Goal: Task Accomplishment & Management: Complete application form

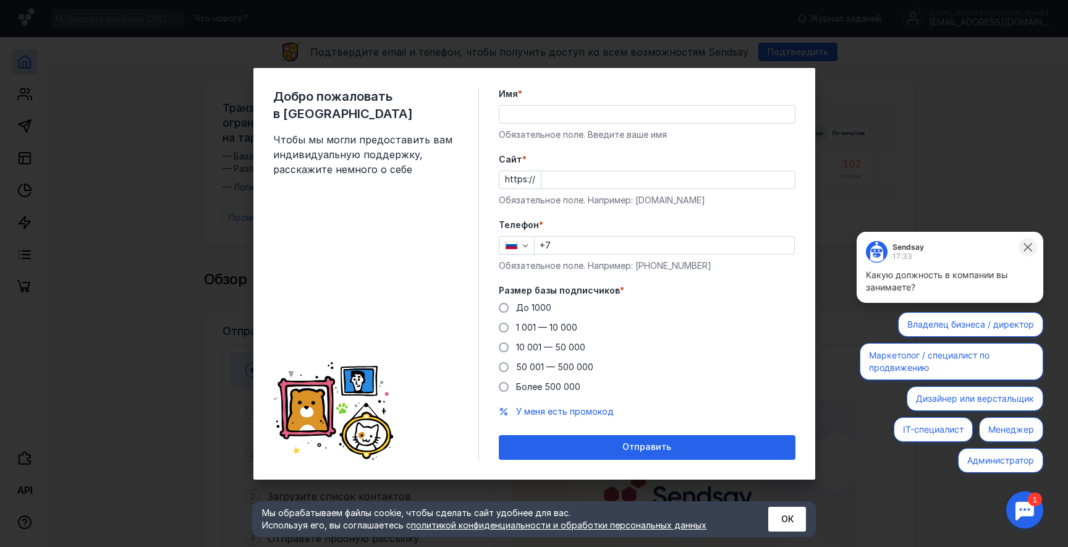
click at [1029, 247] on icon at bounding box center [1027, 247] width 11 height 11
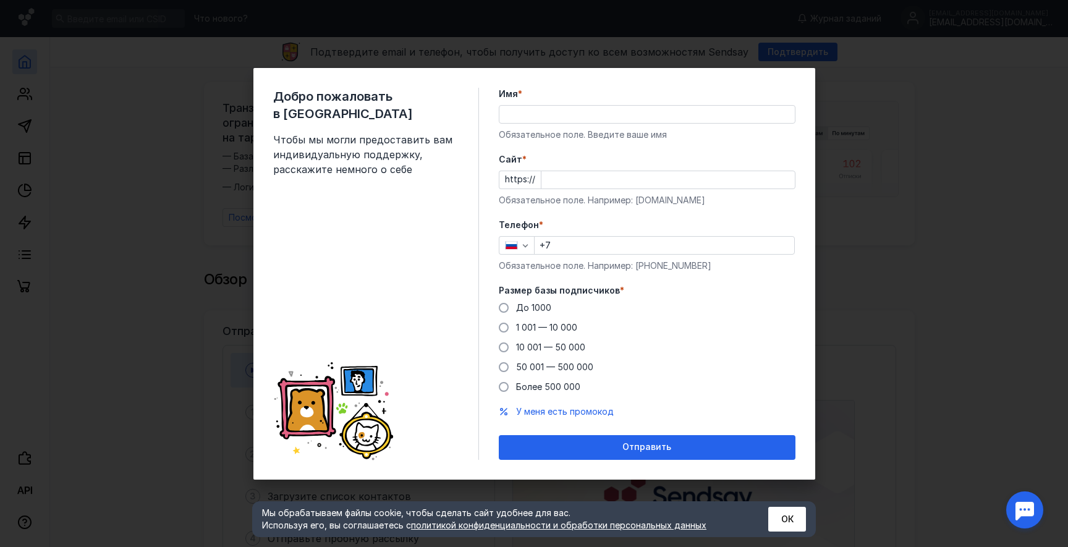
click at [952, 132] on div "Добро пожаловать в Sendsay Чтобы мы могли предоставить вам индивидуальную подде…" at bounding box center [534, 273] width 1068 height 547
click at [499, 309] on span at bounding box center [504, 308] width 10 height 10
click at [0, 0] on input "До 1000" at bounding box center [0, 0] width 0 height 0
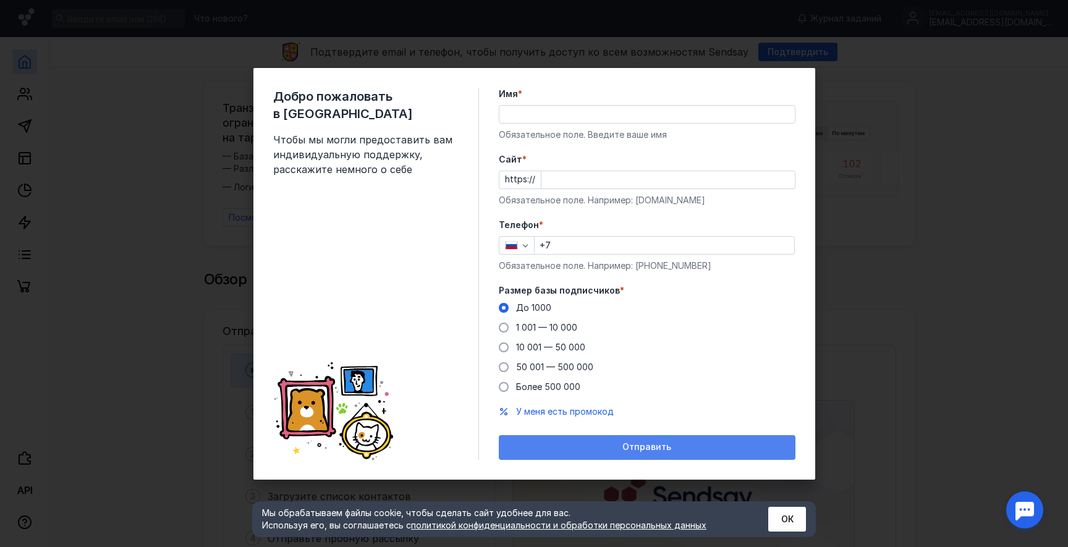
click at [598, 441] on div "Отправить" at bounding box center [647, 447] width 297 height 25
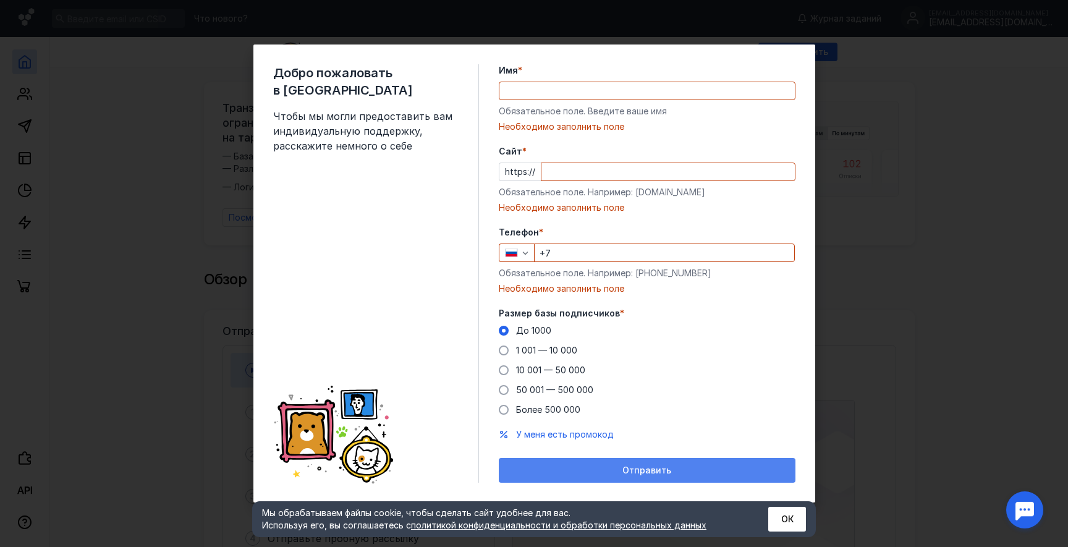
click at [615, 468] on div "Отправить" at bounding box center [647, 470] width 284 height 11
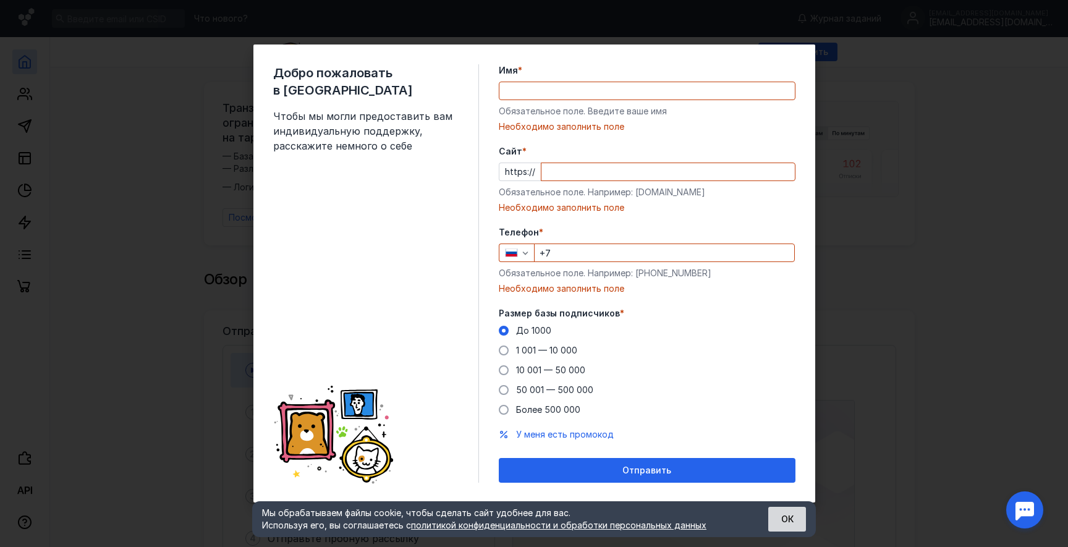
click at [780, 512] on button "ОК" at bounding box center [787, 519] width 38 height 25
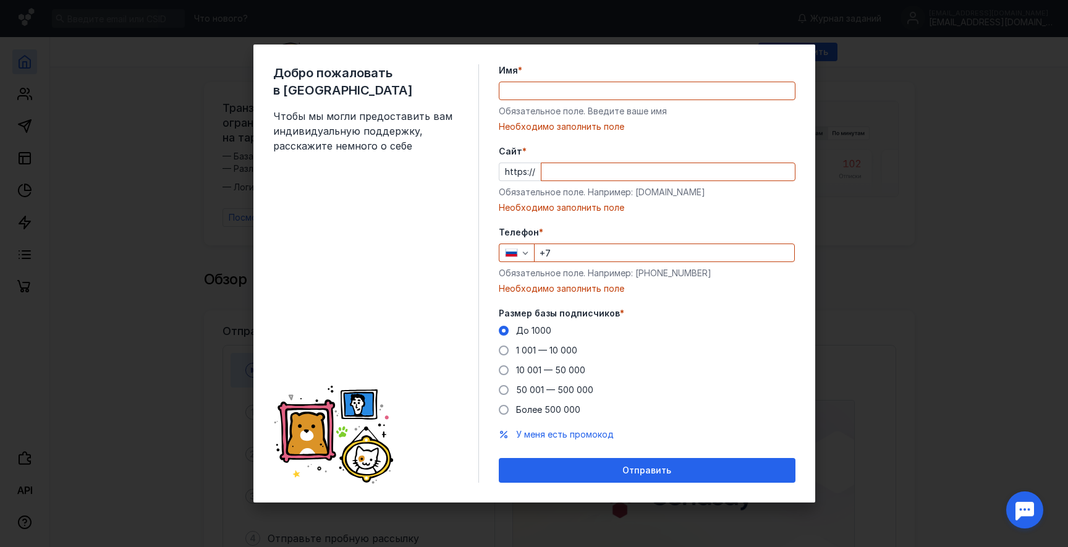
click at [109, 201] on div "Добро пожаловать в Sendsay Чтобы мы могли предоставить вам индивидуальную подде…" at bounding box center [534, 273] width 1068 height 547
click at [919, 211] on div "Добро пожаловать в Sendsay Чтобы мы могли предоставить вам индивидуальную подде…" at bounding box center [534, 273] width 1068 height 547
click at [581, 167] on input "Cайт *" at bounding box center [667, 171] width 253 height 17
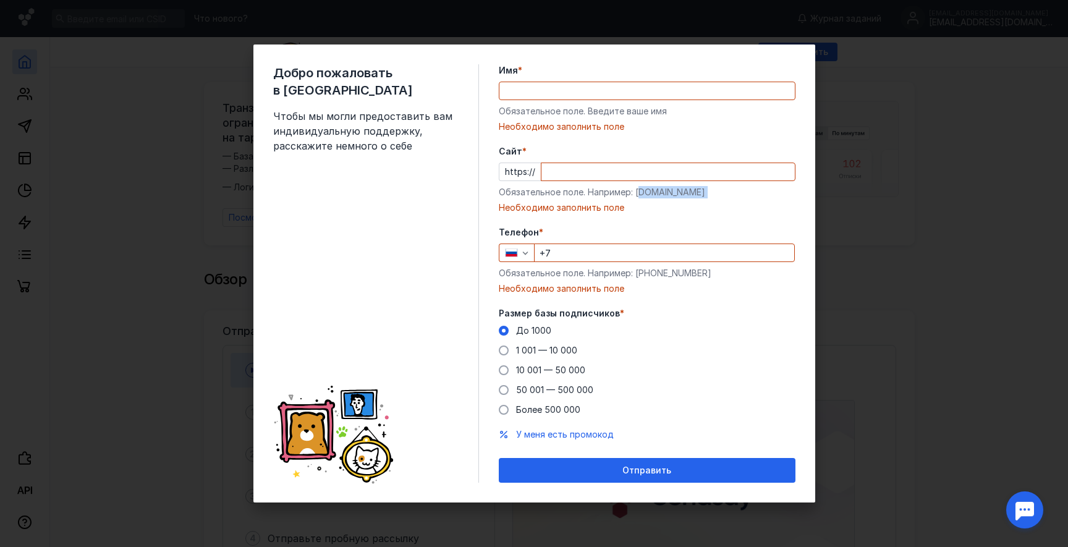
drag, startPoint x: 638, startPoint y: 192, endPoint x: 708, endPoint y: 199, distance: 70.2
click at [708, 199] on div "Cайт * https:// Обязательное поле. Например: [DOMAIN_NAME] Необходимо заполнить…" at bounding box center [647, 179] width 297 height 69
click at [657, 186] on div "Обязательное поле. Например: [DOMAIN_NAME]" at bounding box center [647, 192] width 297 height 12
drag, startPoint x: 634, startPoint y: 193, endPoint x: 719, endPoint y: 196, distance: 85.3
click at [719, 196] on div "Обязательное поле. Например: [DOMAIN_NAME]" at bounding box center [647, 192] width 297 height 12
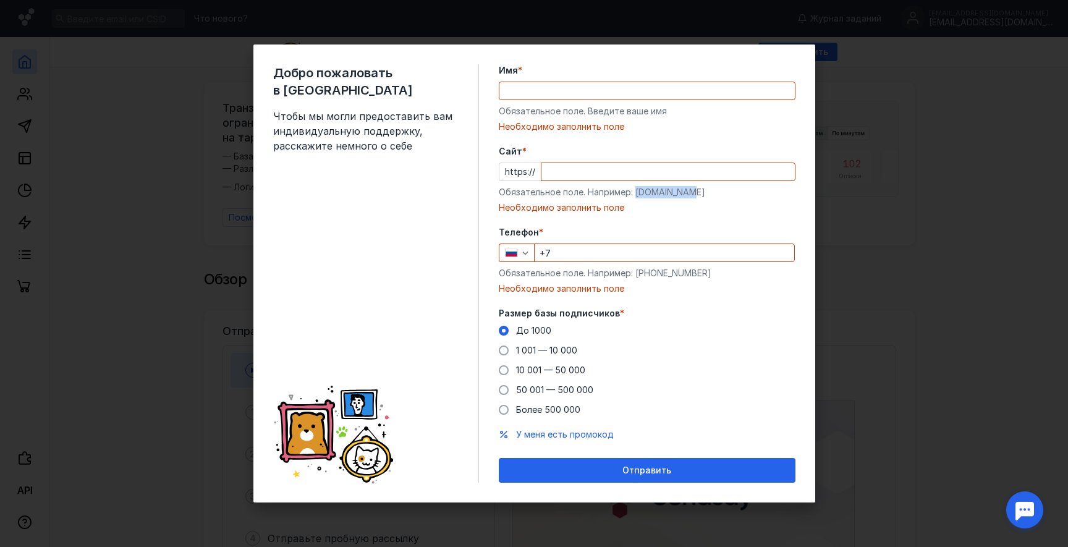
copy div "[DOMAIN_NAME]"
click at [613, 176] on input "Cайт *" at bounding box center [667, 171] width 253 height 17
paste input "[DOMAIN_NAME]"
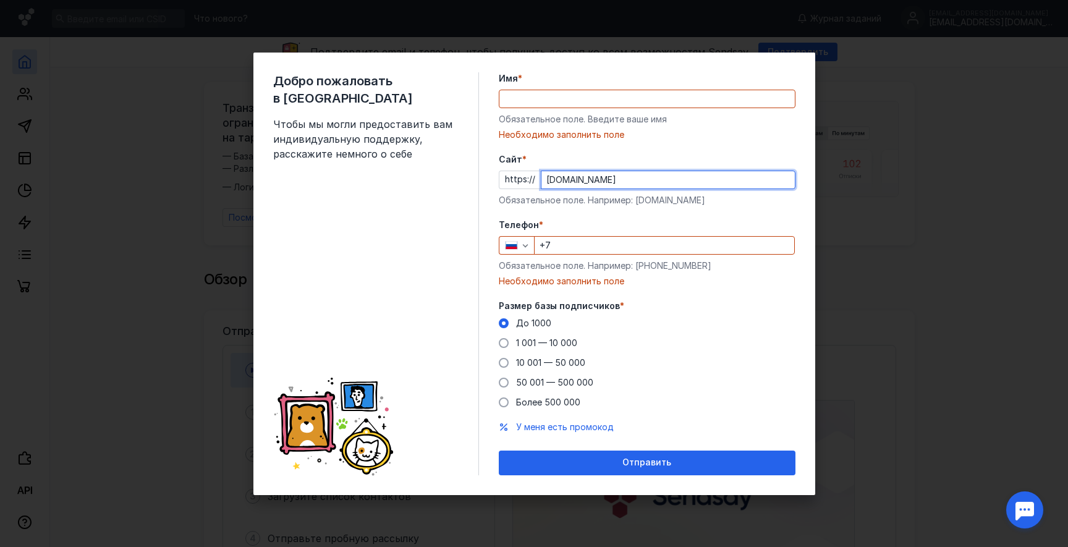
type input "[DOMAIN_NAME]"
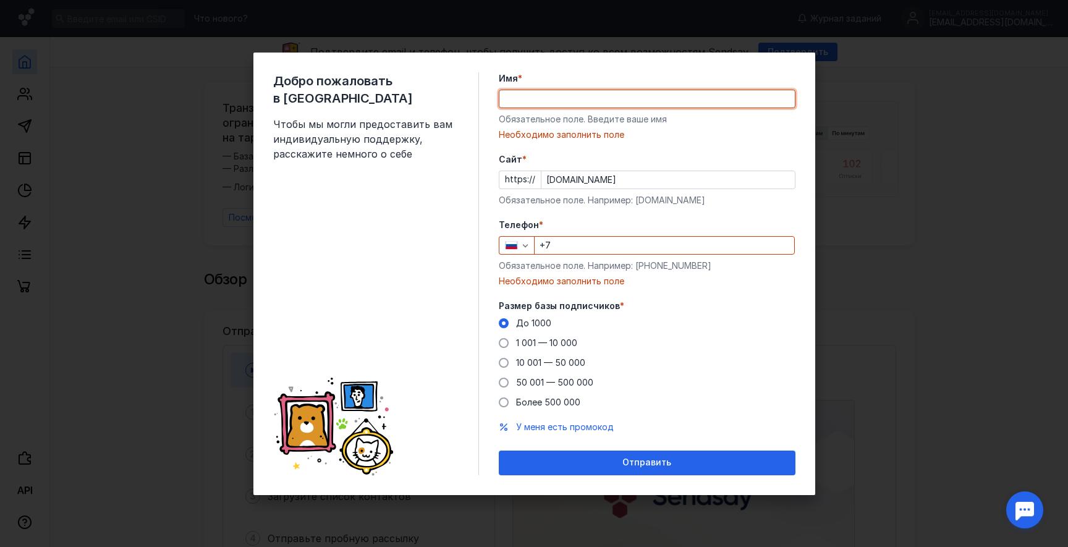
click at [553, 100] on input "Имя *" at bounding box center [646, 98] width 295 height 17
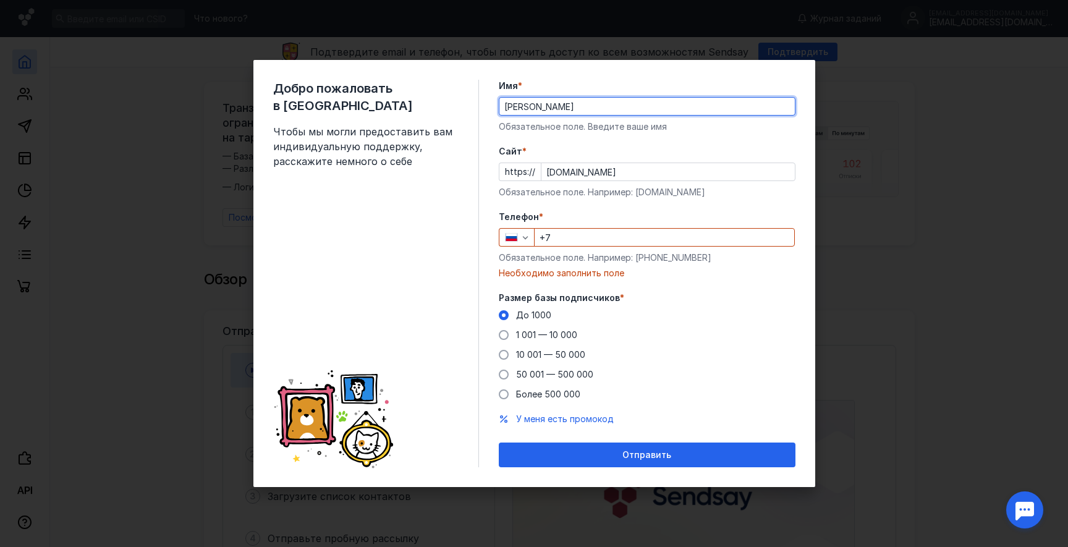
drag, startPoint x: 540, startPoint y: 103, endPoint x: 746, endPoint y: 138, distance: 208.7
click at [746, 138] on form "Имя * [PERSON_NAME] Обязательное поле. Введите ваше имя [PERSON_NAME] * https:/…" at bounding box center [647, 273] width 297 height 387
type input "[PERSON_NAME]"
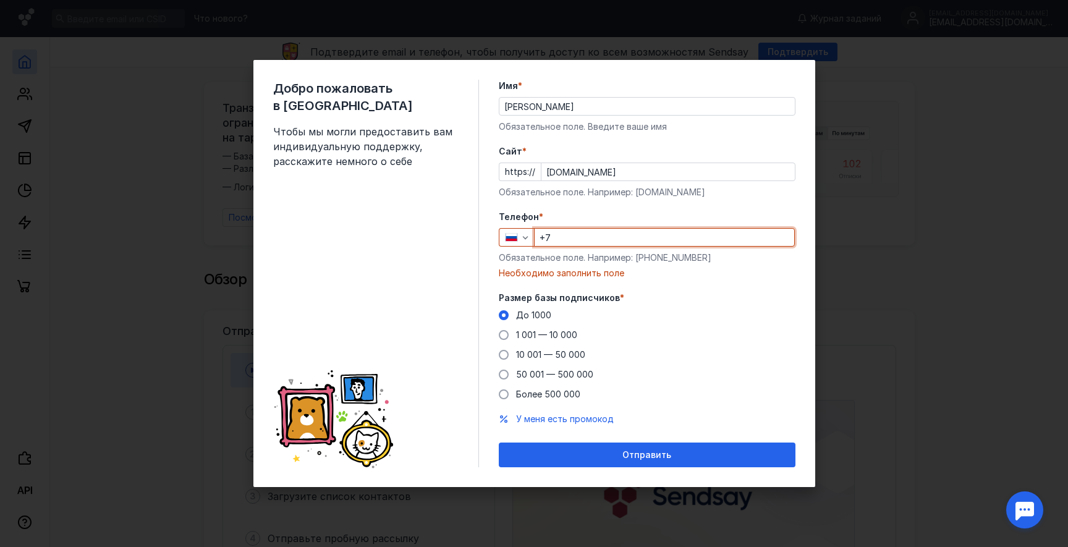
click at [575, 230] on input "+7" at bounding box center [664, 237] width 260 height 17
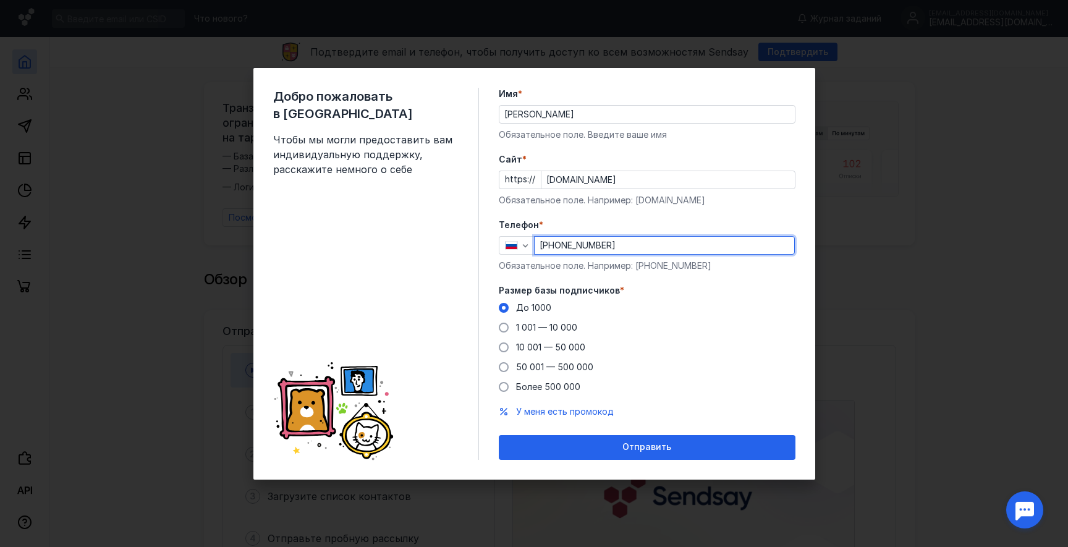
drag, startPoint x: 559, startPoint y: 247, endPoint x: 572, endPoint y: 245, distance: 12.5
click at [572, 245] on input "[PHONE_NUMBER]" at bounding box center [664, 245] width 260 height 17
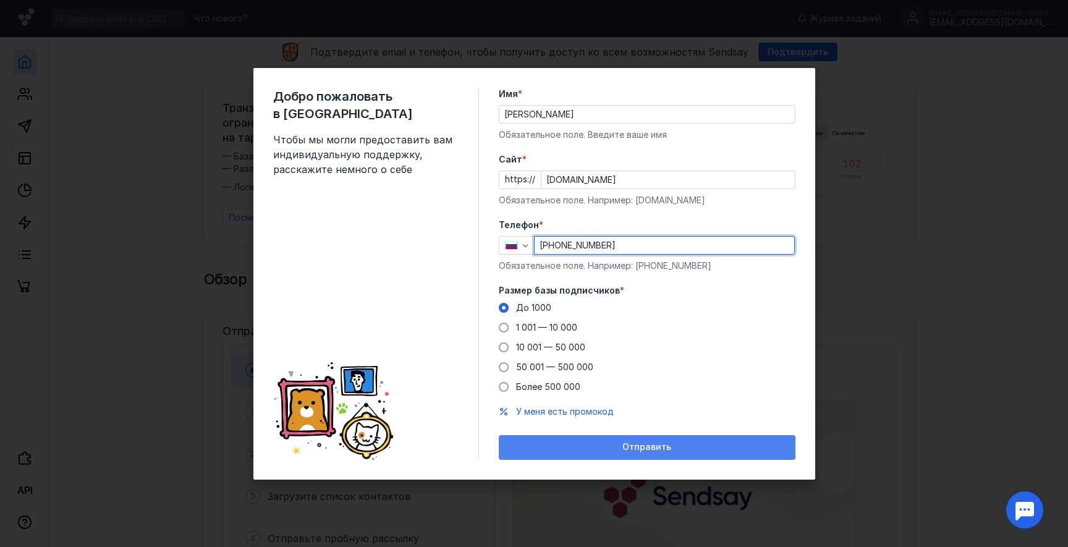
type input "[PHONE_NUMBER]"
click at [635, 444] on span "Отправить" at bounding box center [646, 447] width 49 height 11
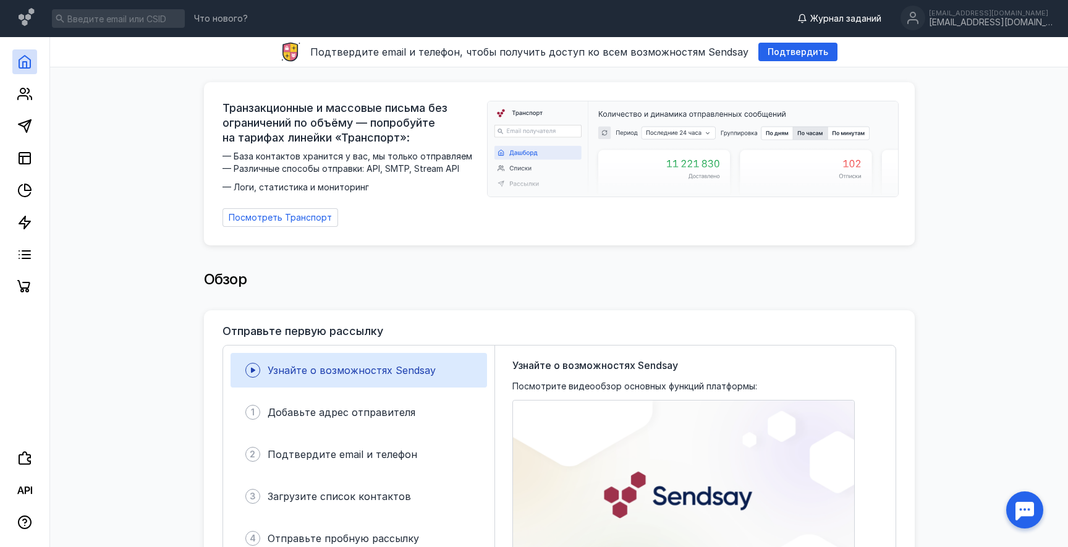
click at [807, 19] on icon at bounding box center [802, 19] width 10 height 10
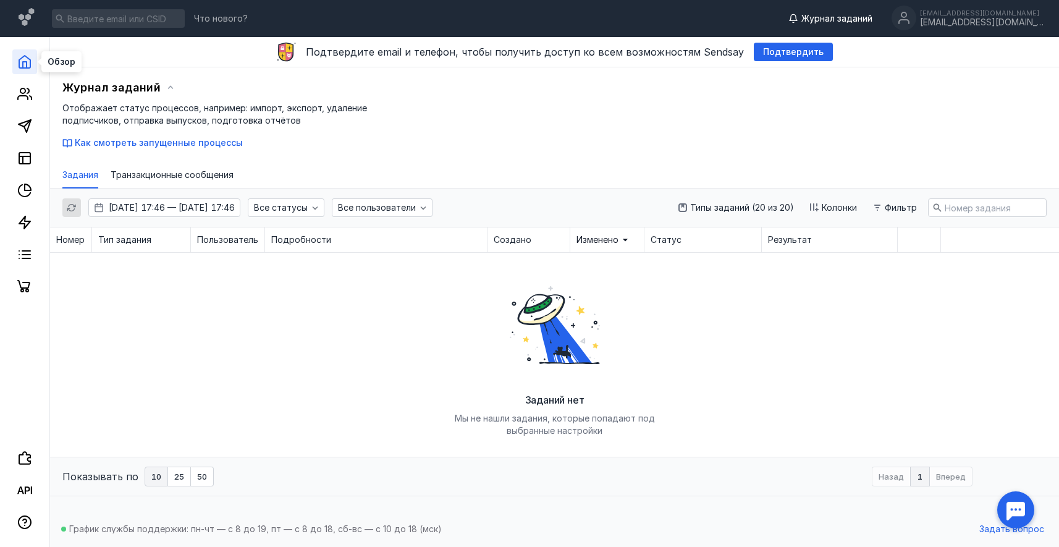
click at [24, 59] on icon at bounding box center [24, 61] width 15 height 15
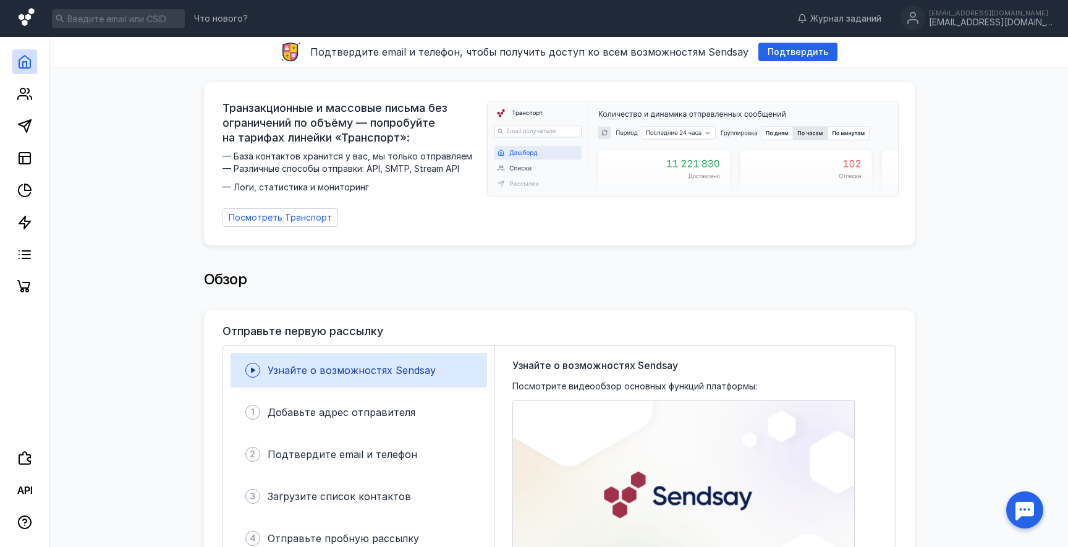
click at [23, 14] on icon at bounding box center [28, 18] width 18 height 21
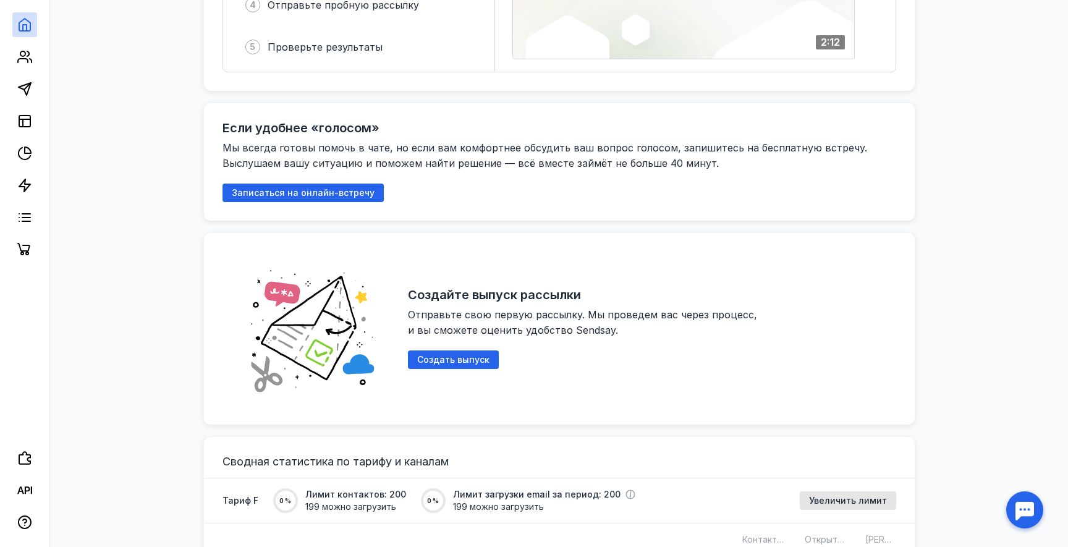
scroll to position [538, 0]
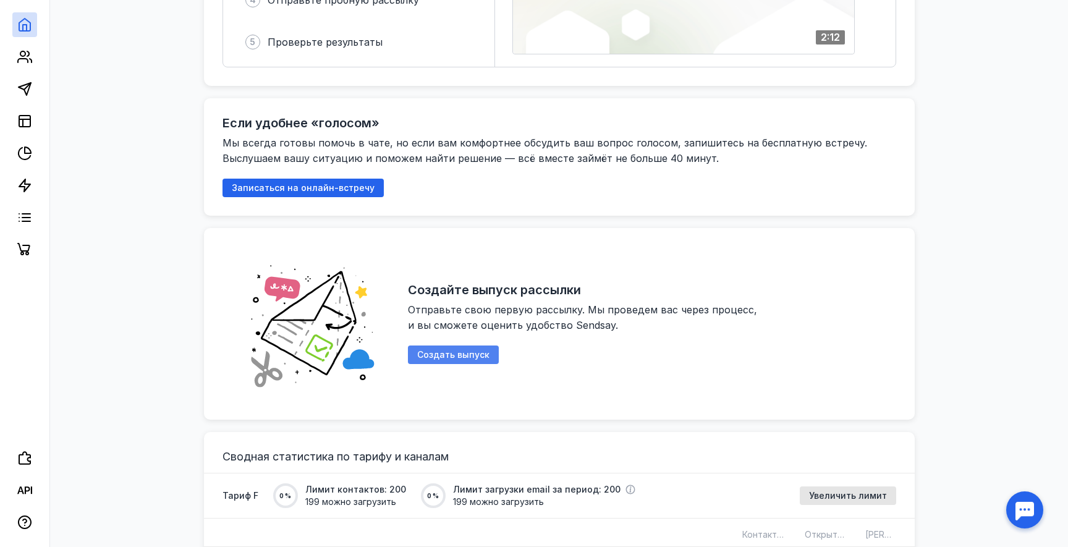
click at [445, 350] on span "Создать выпуск" at bounding box center [453, 355] width 72 height 11
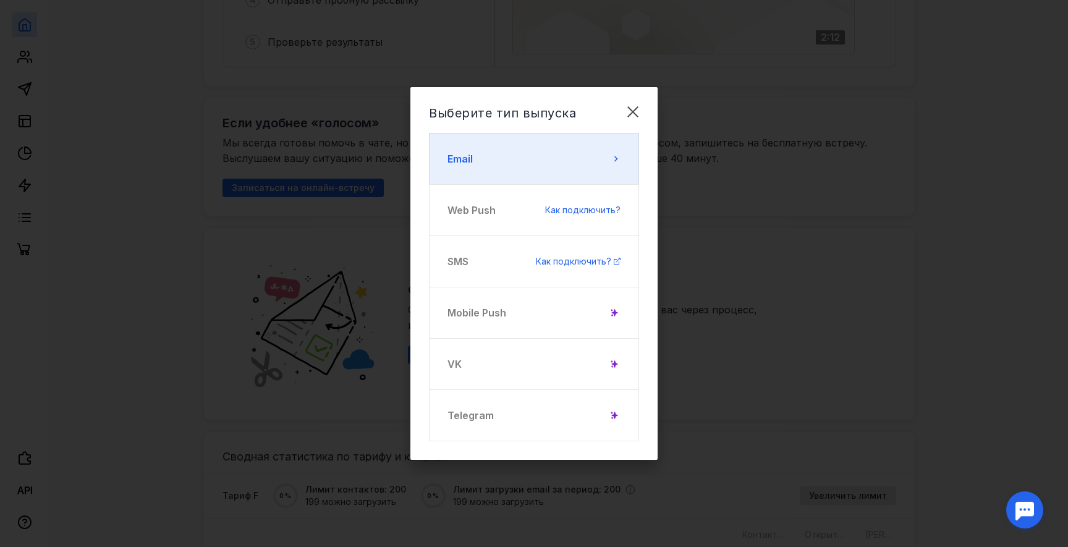
click at [548, 164] on button "Email" at bounding box center [534, 159] width 210 height 52
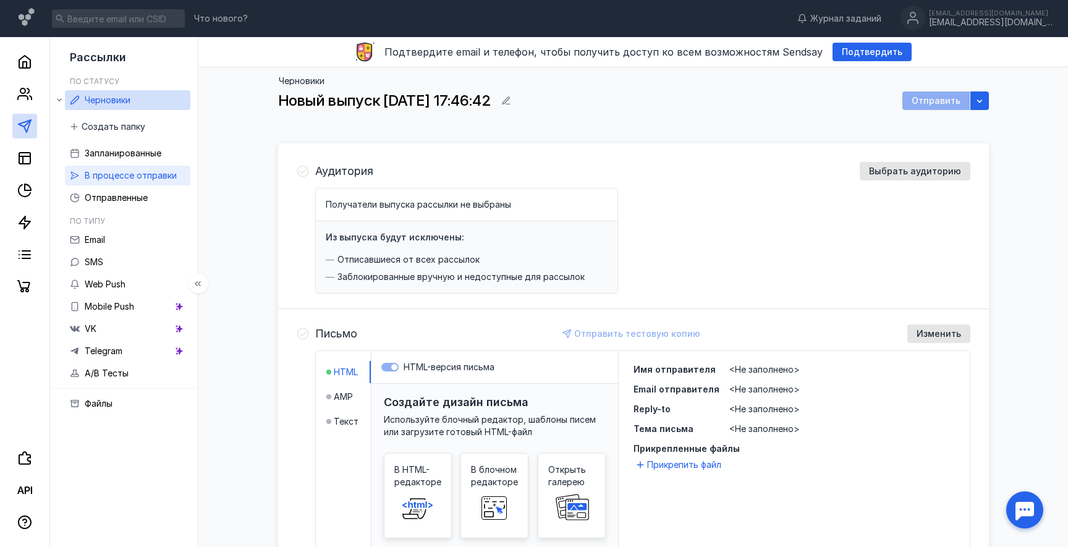
click at [104, 176] on span "В процессе отправки" at bounding box center [131, 175] width 92 height 11
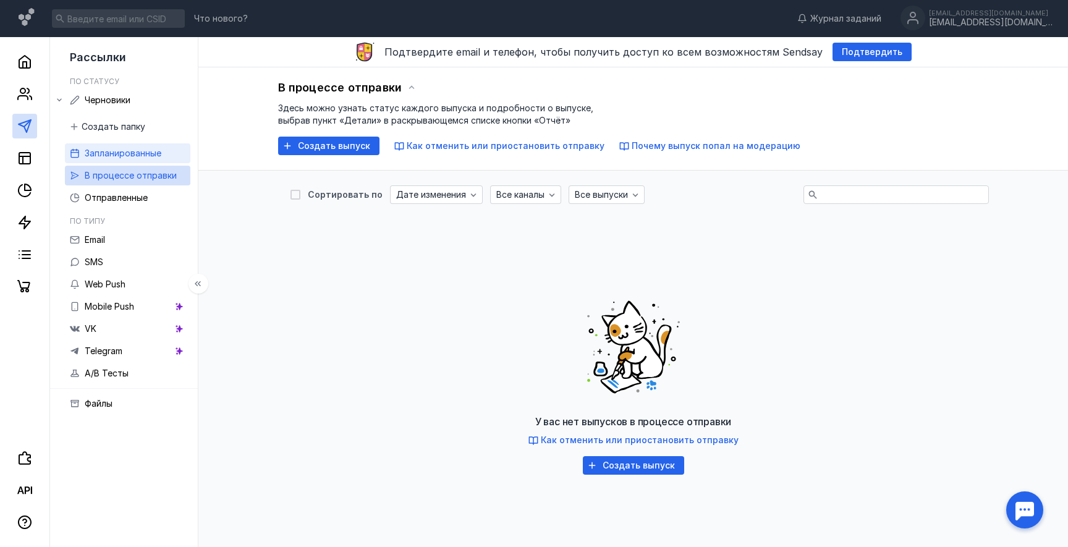
click at [103, 153] on span "Запланированные" at bounding box center [123, 153] width 77 height 11
